Goal: Information Seeking & Learning: Learn about a topic

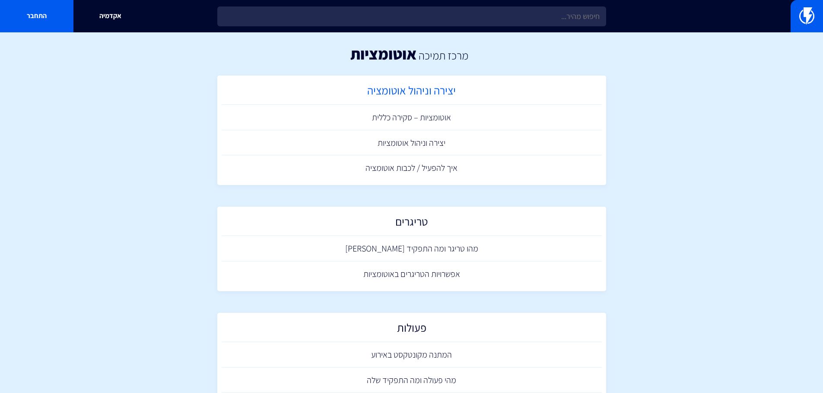
click at [410, 95] on h2 "יצירה וניהול אוטומציה" at bounding box center [411, 92] width 371 height 17
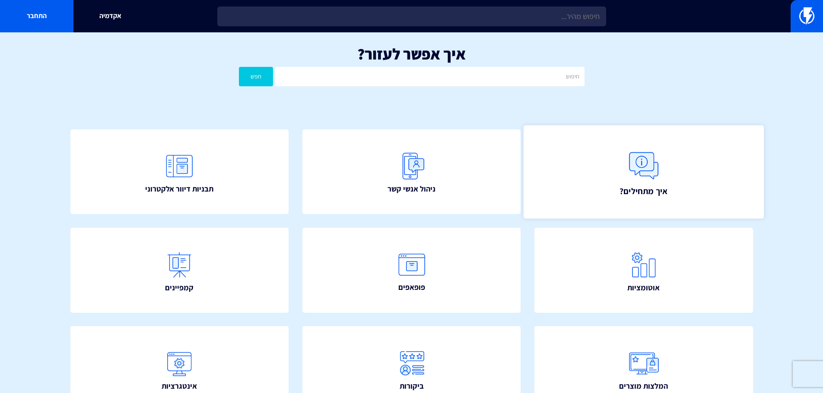
click at [639, 163] on img at bounding box center [643, 166] width 38 height 38
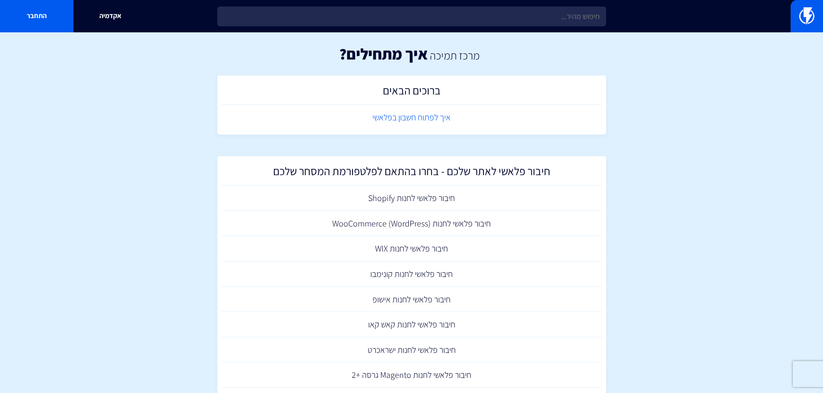
click at [418, 121] on link "איך לפתוח חשבון בפלאשי" at bounding box center [412, 117] width 380 height 25
click at [428, 97] on h2 "ברוכים הבאים" at bounding box center [411, 92] width 371 height 17
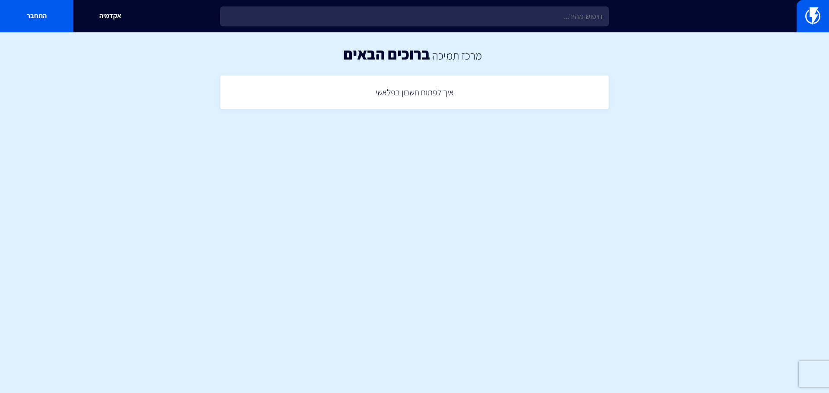
click at [428, 97] on link "איך לפתוח חשבון בפלאשי" at bounding box center [415, 92] width 380 height 25
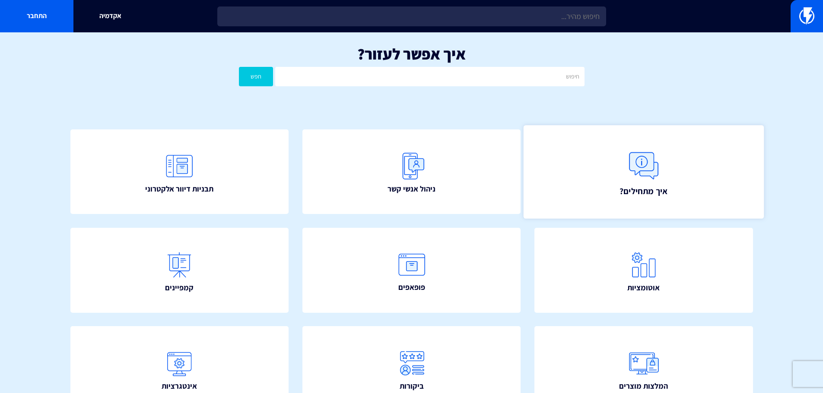
click at [651, 172] on img at bounding box center [643, 166] width 38 height 38
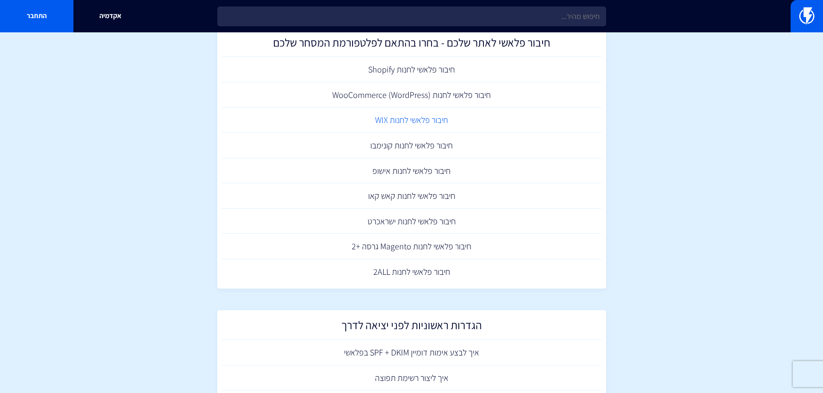
scroll to position [130, 0]
click at [413, 117] on link "חיבור פלאשי לחנות WIX" at bounding box center [412, 119] width 380 height 25
click at [429, 171] on link "חיבור פלאשי לחנות אישופ" at bounding box center [412, 170] width 380 height 25
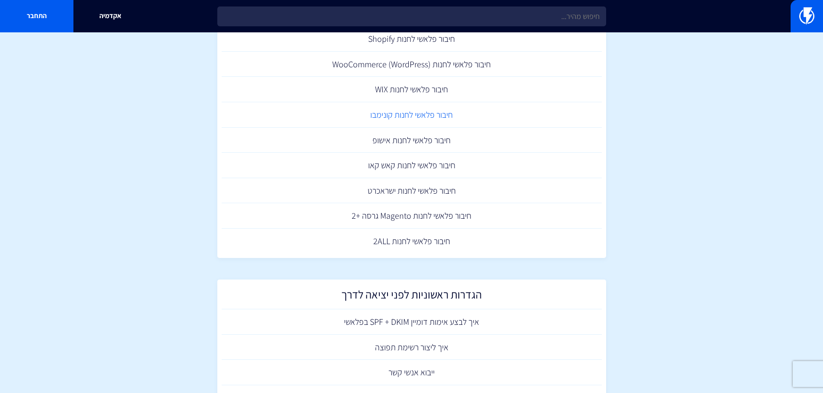
scroll to position [173, 0]
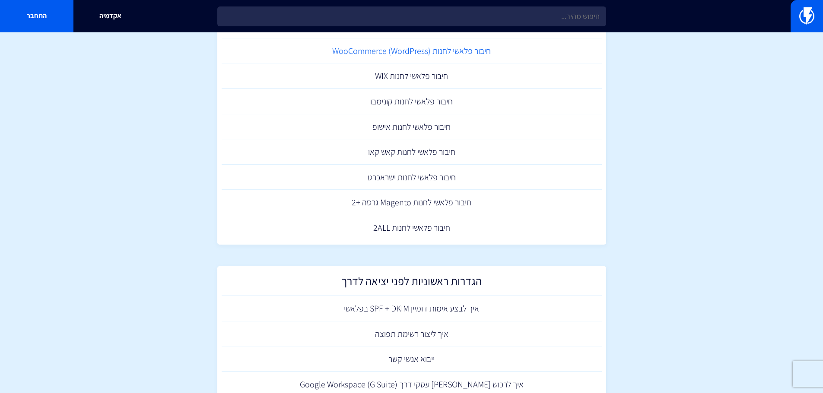
click at [409, 51] on link "חיבור פלאשי לחנות (WooCommerce (WordPress" at bounding box center [412, 50] width 380 height 25
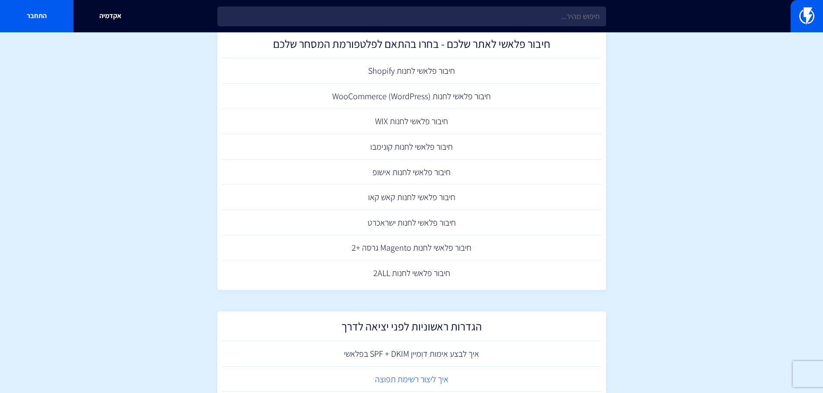
scroll to position [259, 0]
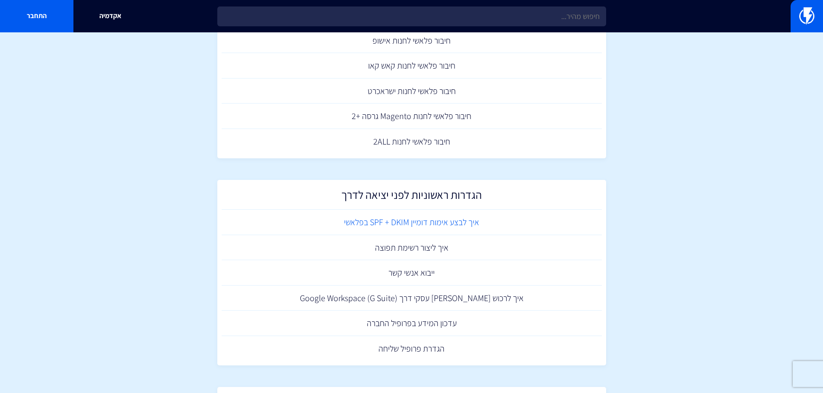
click at [397, 223] on link "איך לבצע אימות דומיין SPF + DKIM בפלאשי" at bounding box center [412, 222] width 380 height 25
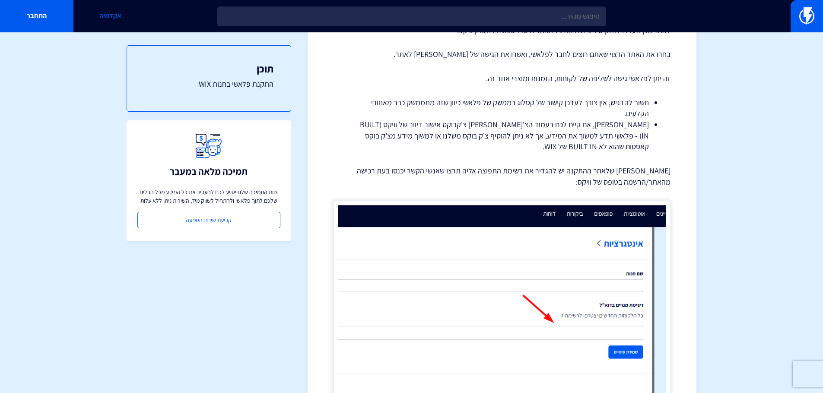
scroll to position [912, 0]
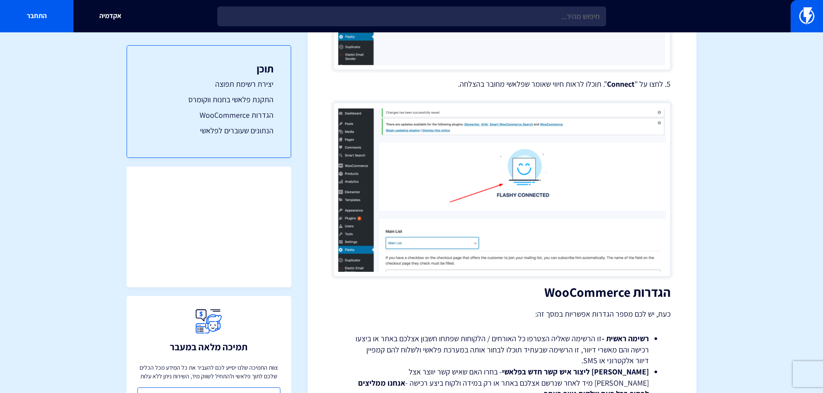
scroll to position [1282, 0]
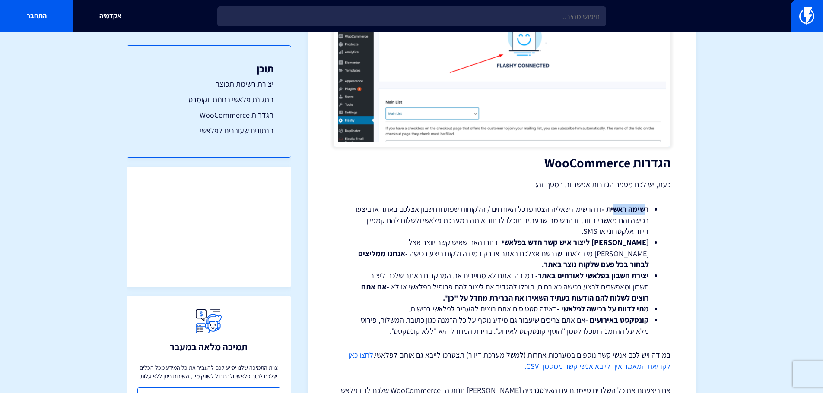
drag, startPoint x: 614, startPoint y: 198, endPoint x: 625, endPoint y: 203, distance: 12.0
click at [642, 204] on strong "רשימה ראשית -" at bounding box center [625, 209] width 47 height 10
drag, startPoint x: 628, startPoint y: 230, endPoint x: 532, endPoint y: 231, distance: 96.3
click at [532, 237] on li "מתי ליצור איש קשר חדש בפלאשי - בחרו האם שאיש קשר יווצר אצל פלאשי מיד לאחר שנרשם…" at bounding box center [502, 253] width 294 height 33
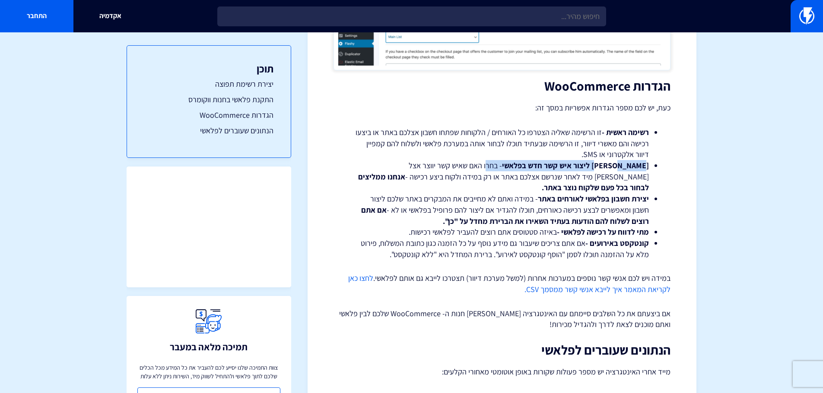
scroll to position [1368, 0]
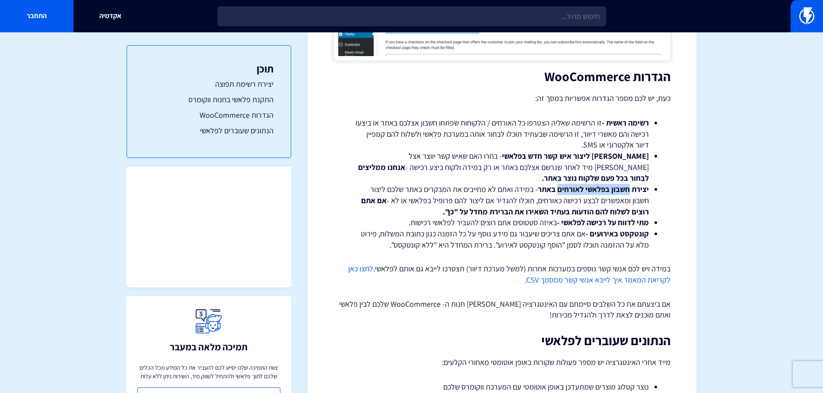
drag, startPoint x: 628, startPoint y: 167, endPoint x: 560, endPoint y: 168, distance: 67.8
click at [560, 184] on strong "יצירת חשבון בפלאשי לאורחים באתר" at bounding box center [593, 189] width 111 height 10
drag, startPoint x: 612, startPoint y: 189, endPoint x: 593, endPoint y: 190, distance: 19.0
click at [593, 196] on strong "אם אתם רוצים לשלוח להם הודעות בעתיד השאירו את הברירת מחדל על "כן"." at bounding box center [505, 206] width 288 height 21
drag, startPoint x: 638, startPoint y: 200, endPoint x: 593, endPoint y: 200, distance: 45.3
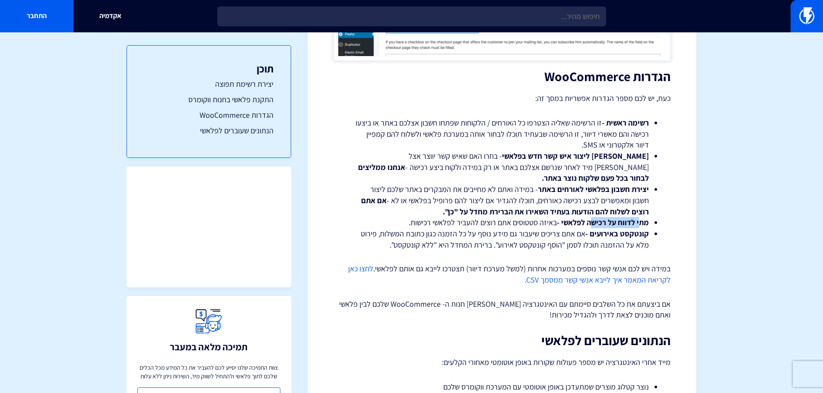
click at [593, 218] on strong "מתי לדווח על רכישה לפלאשי -" at bounding box center [603, 223] width 92 height 10
drag, startPoint x: 603, startPoint y: 214, endPoint x: 646, endPoint y: 211, distance: 43.3
click at [646, 229] on strong "קונטקסט באירועים -" at bounding box center [616, 234] width 63 height 10
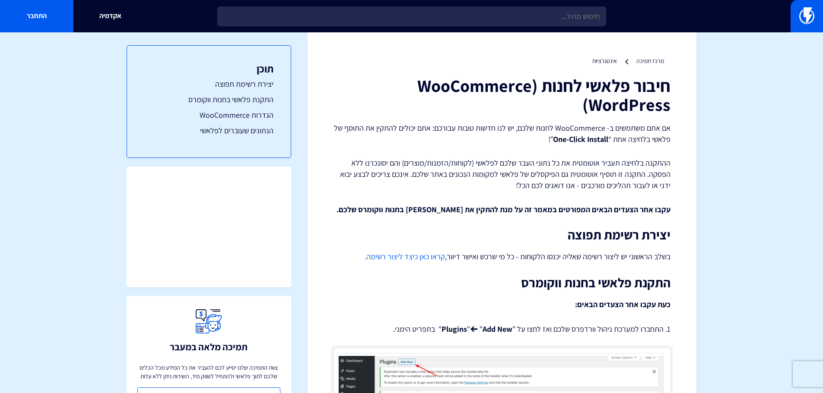
scroll to position [0, 0]
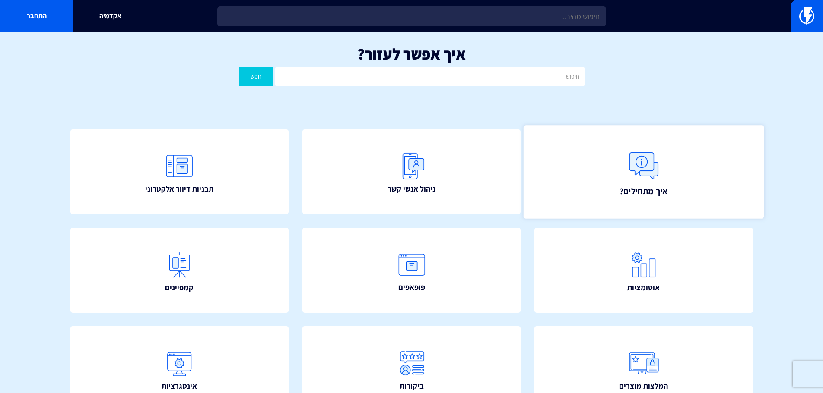
click at [653, 170] on img at bounding box center [643, 166] width 38 height 38
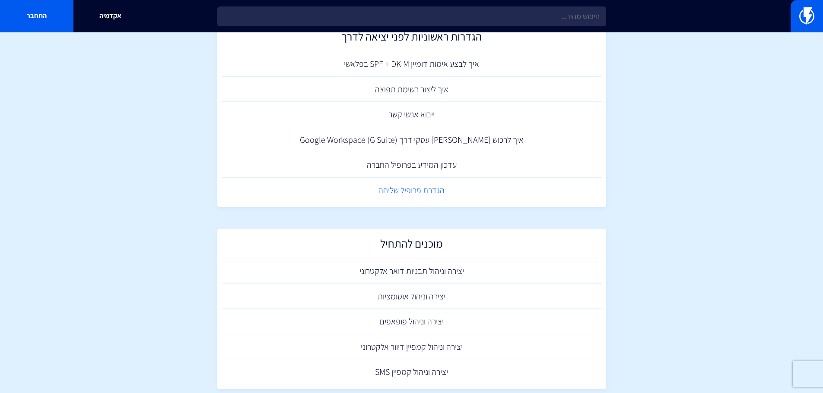
scroll to position [435, 0]
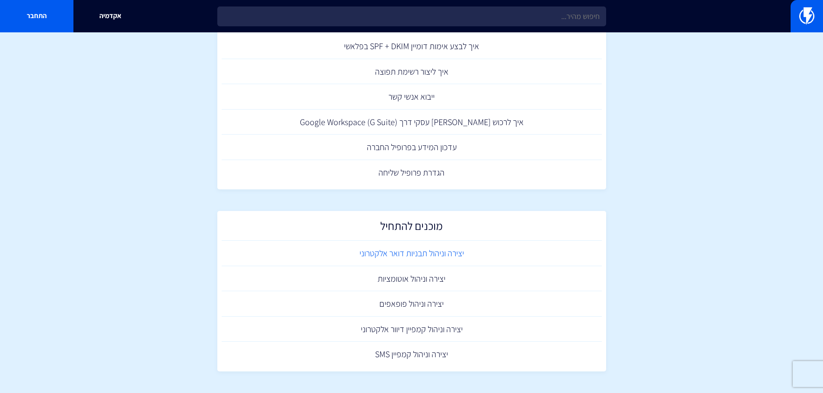
click at [456, 249] on link "יצירה וניהול תבניות דואר אלקטרוני" at bounding box center [412, 253] width 380 height 25
